Goal: Task Accomplishment & Management: Complete application form

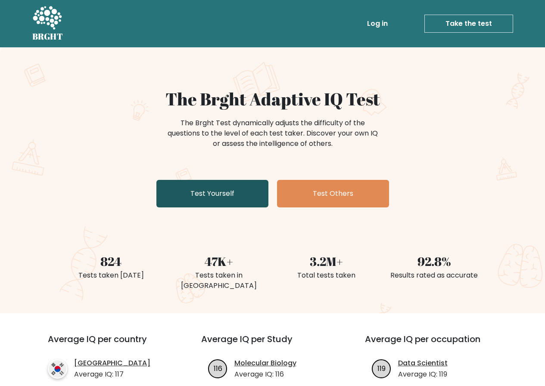
click at [220, 200] on link "Test Yourself" at bounding box center [212, 194] width 112 height 28
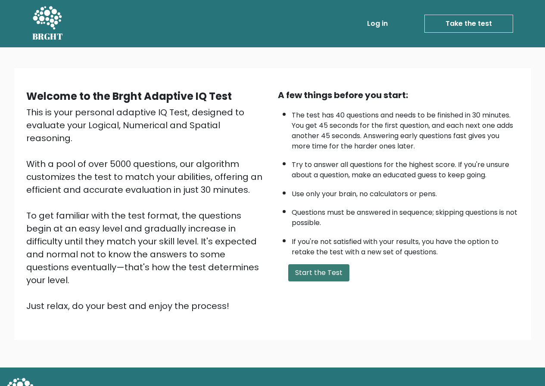
click at [315, 270] on button "Start the Test" at bounding box center [318, 272] width 61 height 17
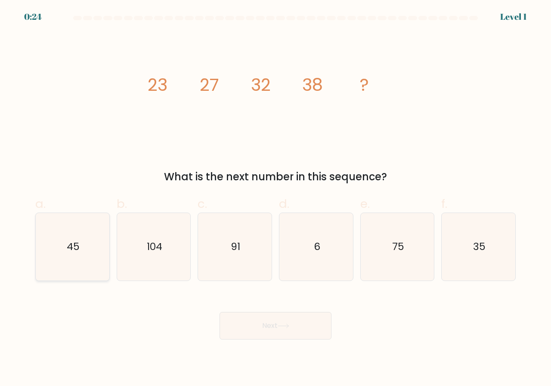
click at [69, 273] on icon "45" at bounding box center [73, 247] width 68 height 68
click at [276, 199] on input "a. 45" at bounding box center [276, 196] width 0 height 6
radio input "true"
click at [253, 317] on button "Next" at bounding box center [276, 326] width 112 height 28
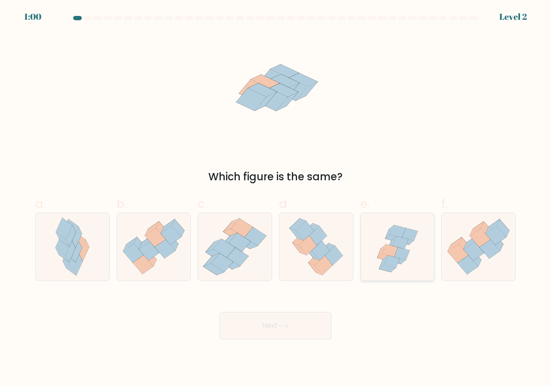
click at [426, 231] on icon at bounding box center [397, 247] width 70 height 68
click at [276, 199] on input "e." at bounding box center [276, 196] width 0 height 6
radio input "true"
click at [327, 328] on button "Next" at bounding box center [276, 326] width 112 height 28
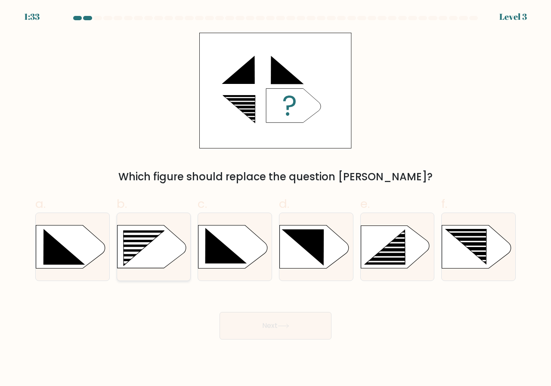
click at [131, 253] on rect at bounding box center [138, 253] width 59 height 3
click at [276, 199] on input "b." at bounding box center [276, 196] width 0 height 6
radio input "true"
click at [268, 331] on button "Next" at bounding box center [276, 326] width 112 height 28
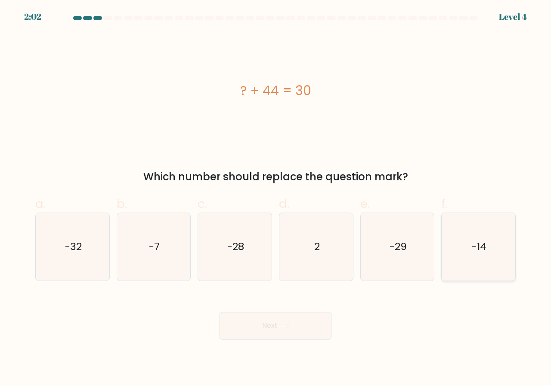
click at [468, 264] on icon "-14" at bounding box center [479, 247] width 68 height 68
click at [276, 199] on input "f. -14" at bounding box center [276, 196] width 0 height 6
radio input "true"
drag, startPoint x: 320, startPoint y: 329, endPoint x: 285, endPoint y: 329, distance: 35.3
click at [285, 329] on icon at bounding box center [284, 326] width 12 height 5
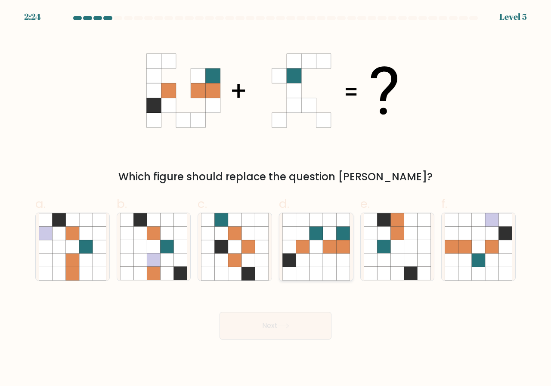
click at [290, 220] on icon at bounding box center [288, 220] width 13 height 13
click at [276, 199] on input "d." at bounding box center [276, 196] width 0 height 6
radio input "true"
click at [310, 328] on button "Next" at bounding box center [276, 326] width 112 height 28
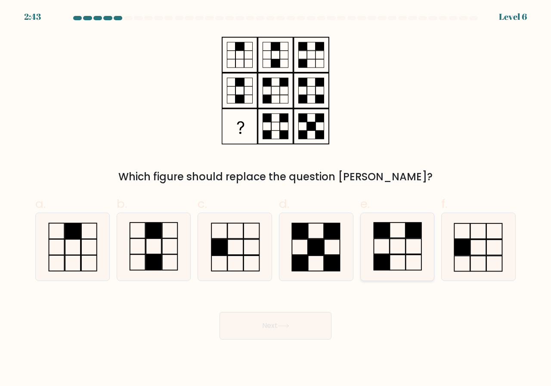
click at [392, 266] on icon at bounding box center [398, 247] width 68 height 68
click at [276, 199] on input "e." at bounding box center [276, 196] width 0 height 6
radio input "true"
click at [292, 329] on button "Next" at bounding box center [276, 326] width 112 height 28
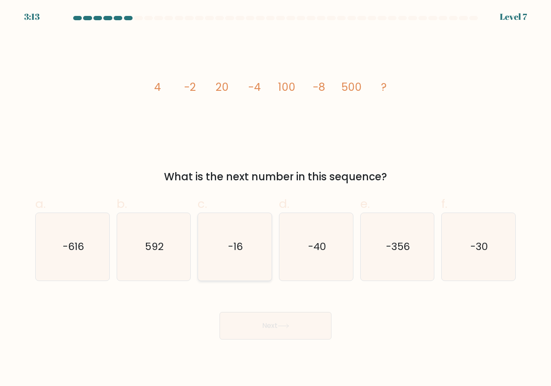
click at [239, 269] on icon "-16" at bounding box center [235, 247] width 68 height 68
click at [276, 199] on input "c. -16" at bounding box center [276, 196] width 0 height 6
radio input "true"
click at [279, 326] on button "Next" at bounding box center [276, 326] width 112 height 28
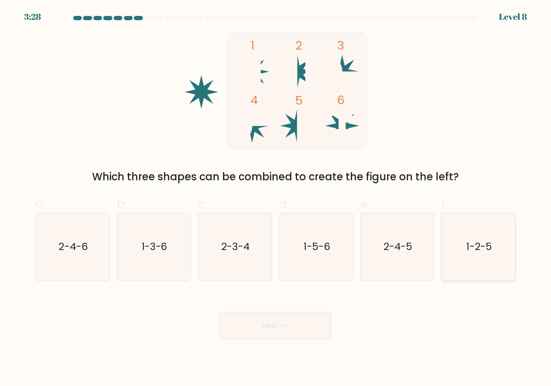
click at [475, 263] on icon "1-2-5" at bounding box center [479, 247] width 68 height 68
click at [276, 199] on input "f. 1-2-5" at bounding box center [276, 196] width 0 height 6
radio input "true"
click at [298, 334] on button "Next" at bounding box center [276, 326] width 112 height 28
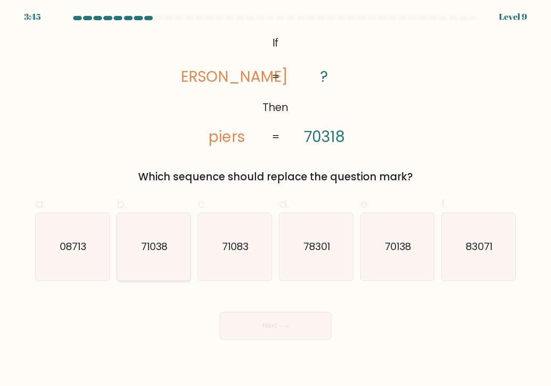
click at [170, 274] on icon "71038" at bounding box center [154, 247] width 68 height 68
click at [276, 199] on input "b. 71038" at bounding box center [276, 196] width 0 height 6
radio input "true"
click at [271, 322] on button "Next" at bounding box center [276, 326] width 112 height 28
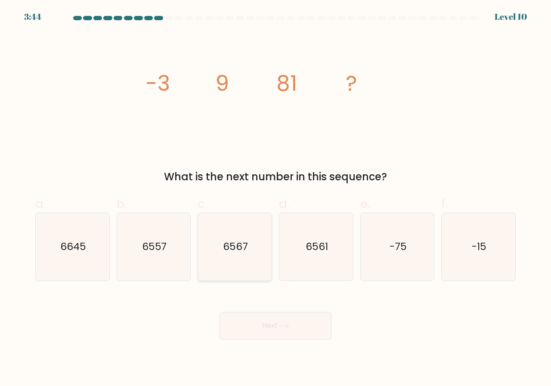
click at [252, 254] on icon "6567" at bounding box center [235, 247] width 68 height 68
click at [276, 199] on input "c. 6567" at bounding box center [276, 196] width 0 height 6
radio input "true"
click at [288, 342] on body "3:44 Level 10" at bounding box center [275, 193] width 551 height 386
click at [303, 325] on button "Next" at bounding box center [276, 326] width 112 height 28
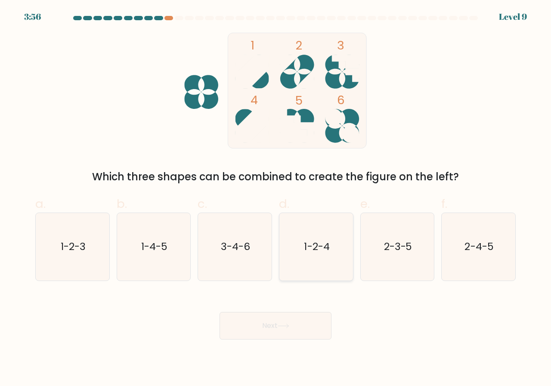
click at [310, 267] on icon "1-2-4" at bounding box center [316, 247] width 68 height 68
click at [276, 199] on input "d. 1-2-4" at bounding box center [276, 196] width 0 height 6
radio input "true"
click at [299, 332] on button "Next" at bounding box center [276, 326] width 112 height 28
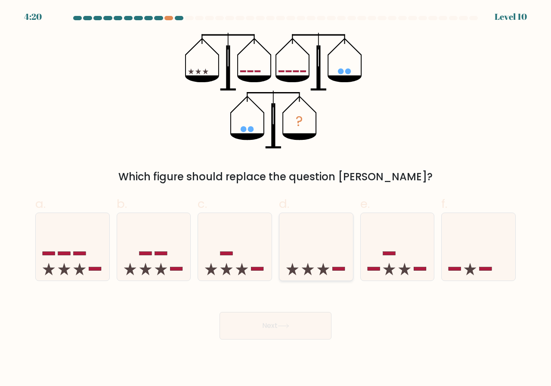
click at [315, 249] on icon at bounding box center [316, 247] width 74 height 61
click at [276, 199] on input "d." at bounding box center [276, 196] width 0 height 6
radio input "true"
click at [289, 326] on icon at bounding box center [283, 326] width 10 height 4
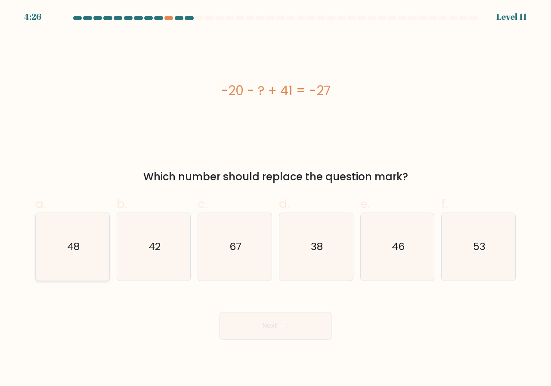
click at [57, 253] on icon "48" at bounding box center [73, 247] width 68 height 68
click at [276, 199] on input "a. 48" at bounding box center [276, 196] width 0 height 6
radio input "true"
click at [263, 326] on button "Next" at bounding box center [276, 326] width 112 height 28
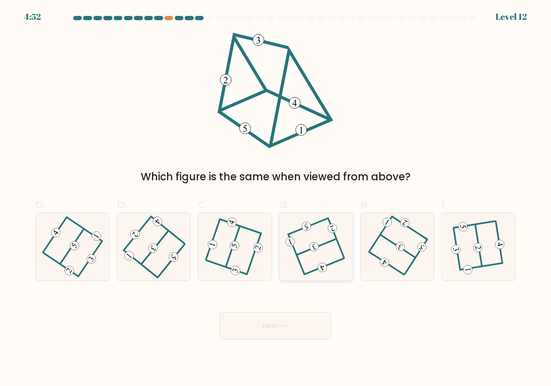
click at [316, 240] on icon at bounding box center [316, 247] width 54 height 54
click at [276, 199] on input "d." at bounding box center [276, 196] width 0 height 6
radio input "true"
click at [290, 331] on button "Next" at bounding box center [276, 326] width 112 height 28
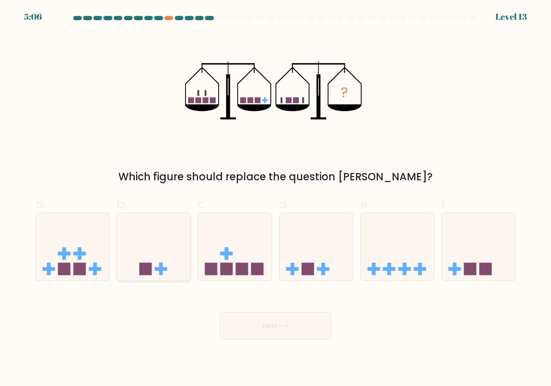
click at [169, 226] on icon at bounding box center [154, 247] width 74 height 61
click at [276, 199] on input "b." at bounding box center [276, 196] width 0 height 6
radio input "true"
click at [260, 327] on button "Next" at bounding box center [276, 326] width 112 height 28
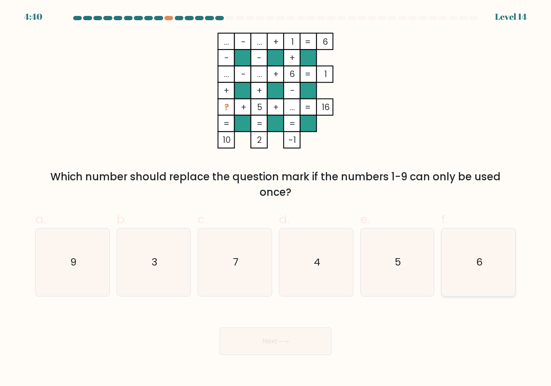
click at [503, 259] on icon "6" at bounding box center [479, 263] width 68 height 68
click at [276, 199] on input "f. 6" at bounding box center [276, 196] width 0 height 6
radio input "true"
click at [301, 340] on button "Next" at bounding box center [276, 342] width 112 height 28
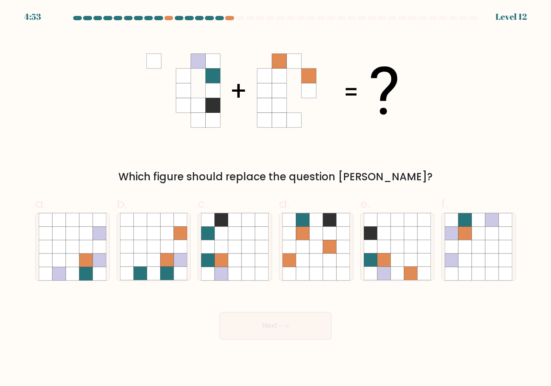
click at [390, 285] on form at bounding box center [275, 178] width 551 height 324
click at [406, 274] on icon at bounding box center [410, 273] width 13 height 13
click at [276, 199] on input "e." at bounding box center [276, 196] width 0 height 6
radio input "true"
click at [323, 323] on button "Next" at bounding box center [276, 326] width 112 height 28
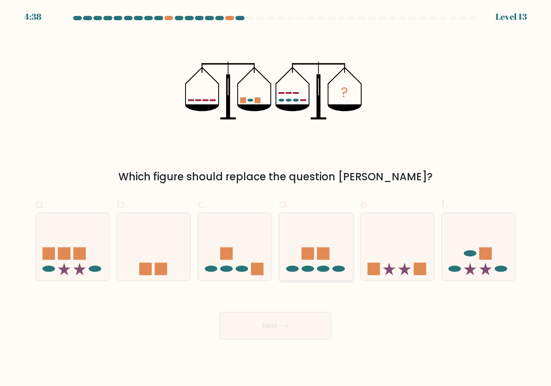
click at [332, 270] on icon at bounding box center [316, 247] width 74 height 61
click at [276, 199] on input "d." at bounding box center [276, 196] width 0 height 6
radio input "true"
click at [295, 332] on button "Next" at bounding box center [276, 326] width 112 height 28
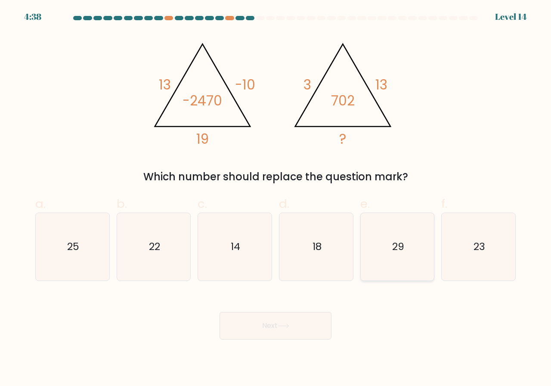
click at [408, 245] on icon "29" at bounding box center [398, 247] width 68 height 68
click at [276, 199] on input "e. 29" at bounding box center [276, 196] width 0 height 6
radio input "true"
click at [335, 251] on icon "18" at bounding box center [316, 247] width 68 height 68
click at [276, 199] on input "d. 18" at bounding box center [276, 196] width 0 height 6
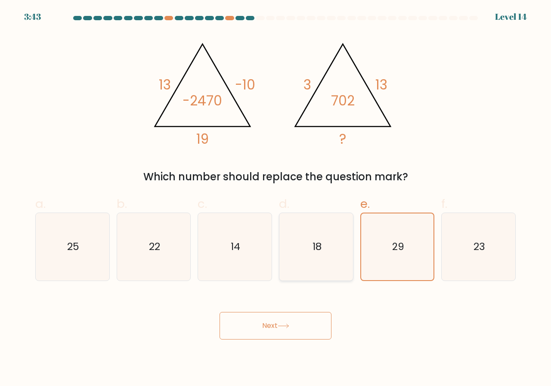
radio input "true"
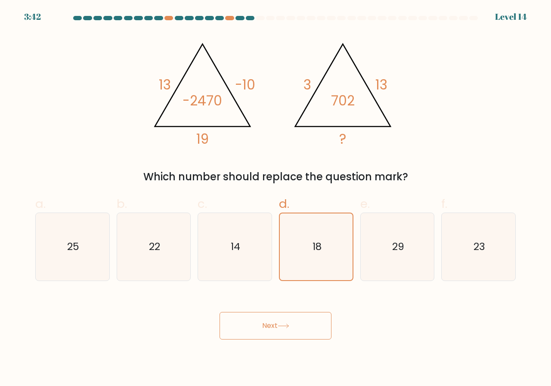
click at [311, 322] on button "Next" at bounding box center [276, 326] width 112 height 28
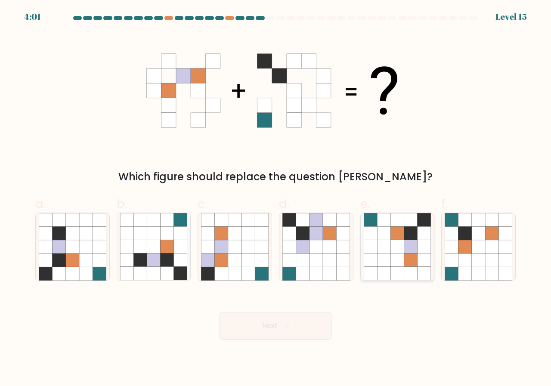
click at [384, 232] on icon at bounding box center [383, 233] width 13 height 13
click at [276, 199] on input "e." at bounding box center [276, 196] width 0 height 6
radio input "true"
click at [310, 322] on button "Next" at bounding box center [276, 326] width 112 height 28
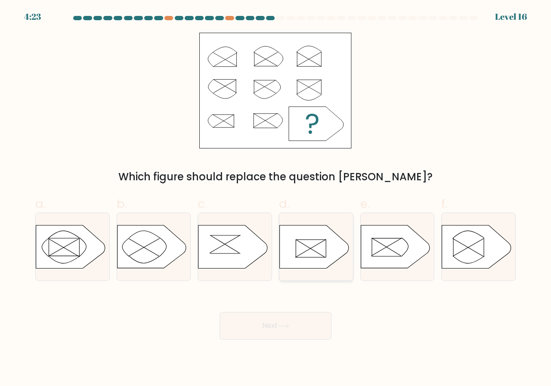
click at [320, 239] on icon at bounding box center [314, 247] width 69 height 43
click at [276, 199] on input "d." at bounding box center [276, 196] width 0 height 6
radio input "true"
click at [287, 335] on button "Next" at bounding box center [276, 326] width 112 height 28
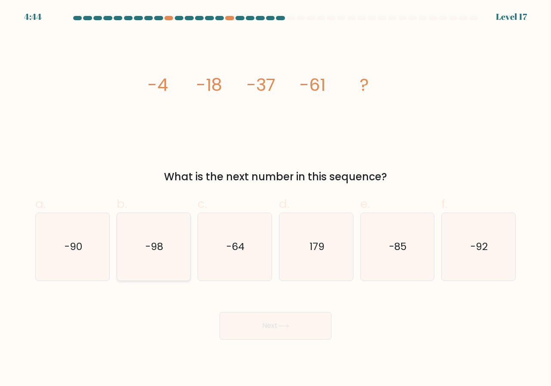
click at [139, 258] on icon "-98" at bounding box center [154, 247] width 68 height 68
click at [276, 199] on input "b. -98" at bounding box center [276, 196] width 0 height 6
radio input "true"
click at [237, 323] on button "Next" at bounding box center [276, 326] width 112 height 28
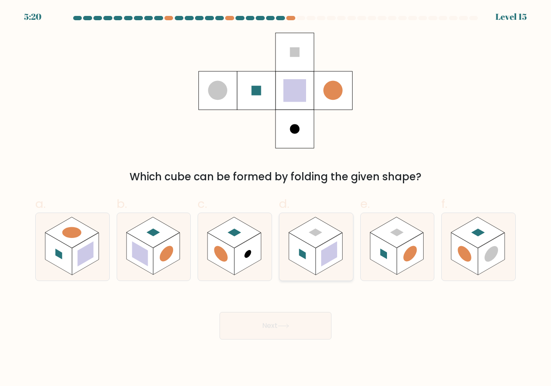
click at [312, 265] on rect at bounding box center [302, 254] width 27 height 42
click at [276, 199] on input "d." at bounding box center [276, 196] width 0 height 6
radio input "true"
click at [298, 319] on button "Next" at bounding box center [276, 326] width 112 height 28
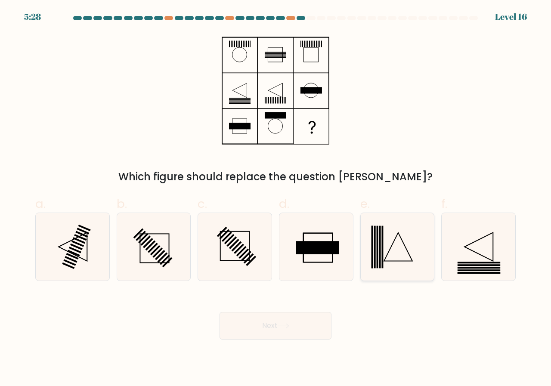
drag, startPoint x: 401, startPoint y: 273, endPoint x: 385, endPoint y: 239, distance: 37.0
click at [385, 239] on icon at bounding box center [398, 247] width 68 height 68
click at [276, 199] on input "e." at bounding box center [276, 196] width 0 height 6
radio input "true"
drag, startPoint x: 329, startPoint y: 324, endPoint x: 282, endPoint y: 323, distance: 47.4
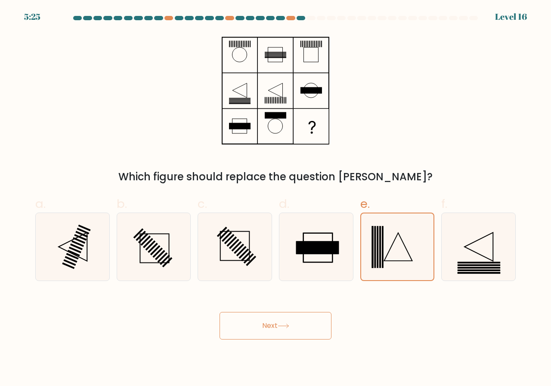
click at [282, 323] on button "Next" at bounding box center [276, 326] width 112 height 28
